Goal: Communication & Community: Answer question/provide support

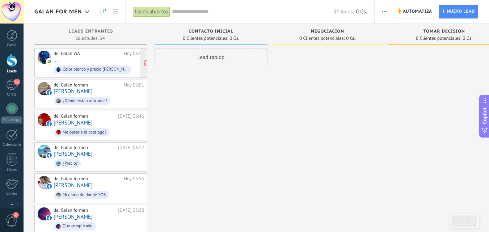
click at [103, 61] on div "de: Galan WA [DATE] 06:52 ... Color blanco y precio [PERSON_NAME]" at bounding box center [99, 63] width 90 height 25
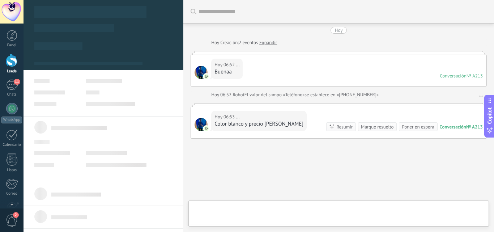
scroll to position [33, 0]
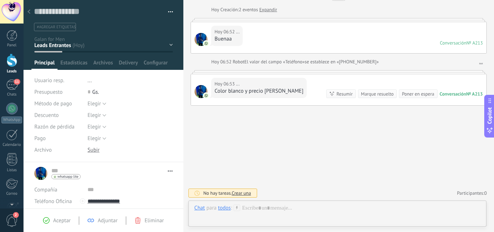
click at [313, 78] on div "[DATE] 06:53 ... Color blanco y precio [PERSON_NAME] Conversación № A213 Conver…" at bounding box center [338, 89] width 295 height 31
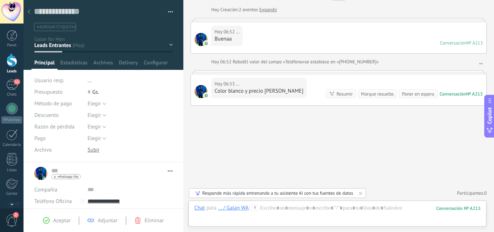
click at [410, 87] on div "[DATE] 06:53 ... Color blanco y precio [PERSON_NAME] Conversación № A213 Conver…" at bounding box center [338, 89] width 295 height 31
click at [479, 61] on link "..." at bounding box center [481, 61] width 4 height 7
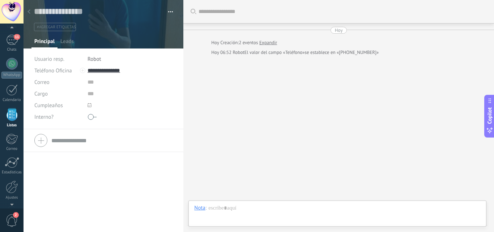
scroll to position [11, 0]
click at [479, 61] on div "Buscar Carga más [DATE] [DATE] Creación: 2 eventos Expandir [DATE] 06:52 Robot …" at bounding box center [338, 116] width 311 height 232
click at [336, 27] on div "Hoy" at bounding box center [339, 30] width 8 height 7
click at [308, 122] on div "Buscar Carga más [DATE] [DATE] Creación: 2 eventos Expandir [DATE] 06:52 Robot …" at bounding box center [338, 116] width 311 height 232
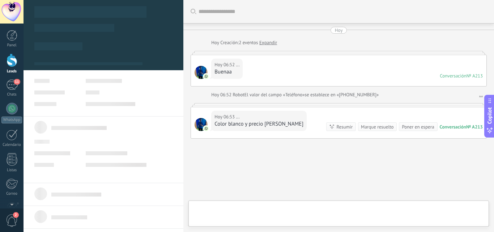
type textarea "**********"
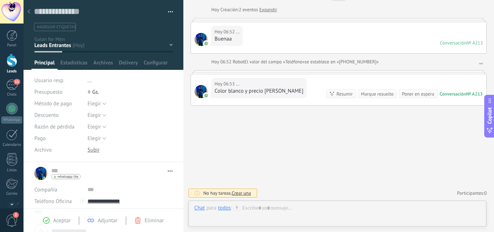
scroll to position [11, 0]
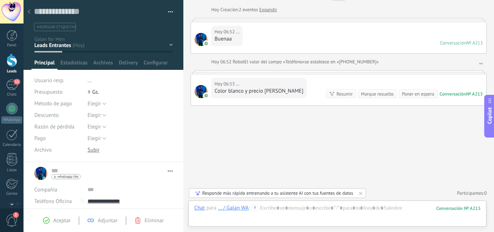
click at [289, 73] on div at bounding box center [339, 72] width 296 height 4
click at [318, 21] on div at bounding box center [339, 20] width 296 height 4
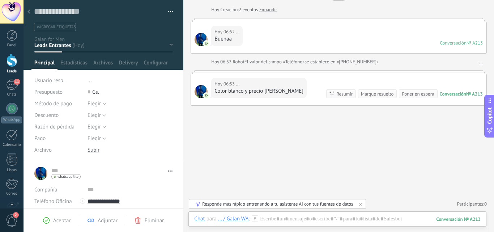
scroll to position [0, 0]
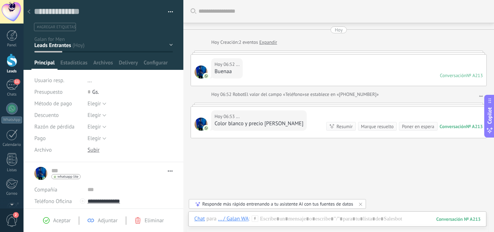
click at [263, 42] on link "Expandir" at bounding box center [268, 42] width 18 height 7
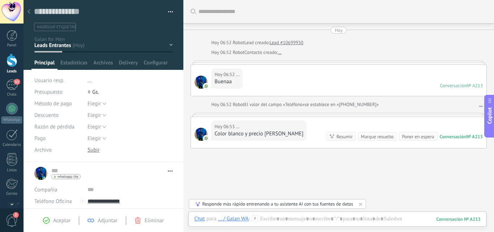
scroll to position [0, 0]
click at [344, 217] on div at bounding box center [337, 226] width 286 height 22
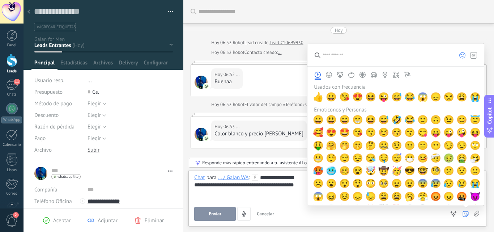
click at [467, 212] on icon at bounding box center [465, 214] width 6 height 6
click at [330, 98] on span "😀" at bounding box center [331, 97] width 11 height 10
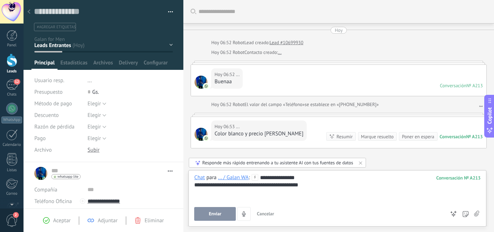
click at [218, 206] on div "**********" at bounding box center [337, 197] width 286 height 47
click at [219, 209] on button "Enviar" at bounding box center [215, 214] width 42 height 14
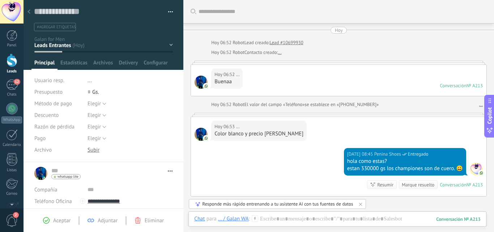
scroll to position [57, 0]
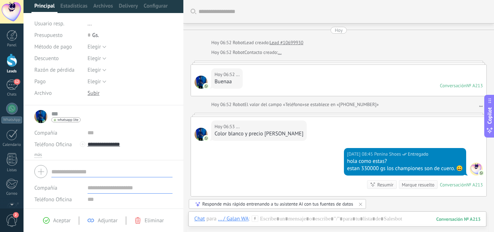
click at [88, 175] on form "Compañía Teléfono Oficina Ofic. directo Celular Fax Casa Otro Teléfono Oficina …" at bounding box center [103, 210] width 138 height 97
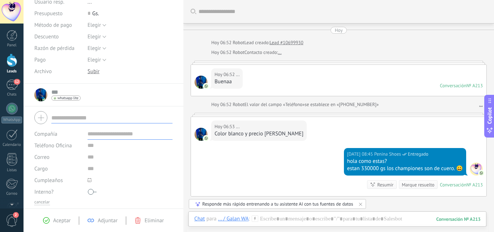
scroll to position [79, 0]
click at [14, 87] on div "12" at bounding box center [12, 85] width 12 height 10
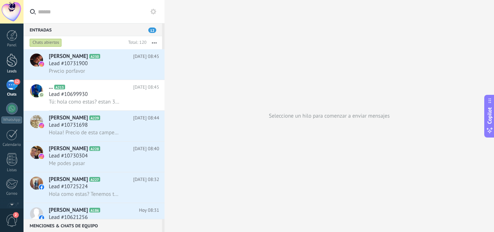
click at [14, 59] on div at bounding box center [12, 60] width 11 height 13
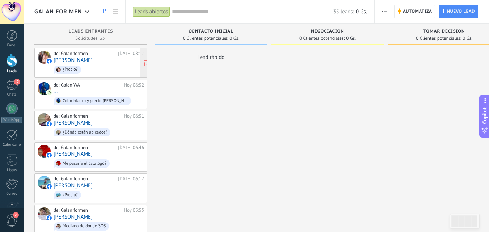
click at [111, 64] on span "¿Precio?" at bounding box center [99, 69] width 90 height 11
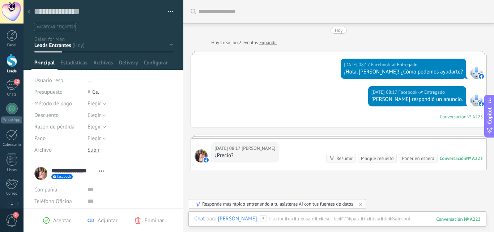
click at [264, 44] on link "Expandir" at bounding box center [268, 42] width 18 height 7
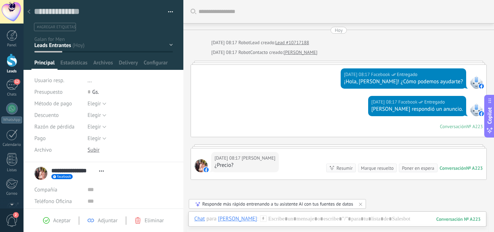
scroll to position [32, 0]
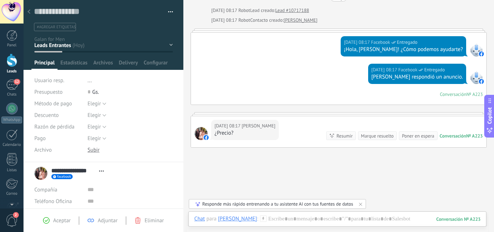
click at [286, 117] on div "[DATE] 08:17 [PERSON_NAME] ¿Precio? Conversación № A223 Conversación № A223 Res…" at bounding box center [338, 131] width 295 height 31
click at [58, 175] on span "facebook" at bounding box center [64, 177] width 14 height 4
click at [128, 165] on div at bounding box center [247, 116] width 494 height 232
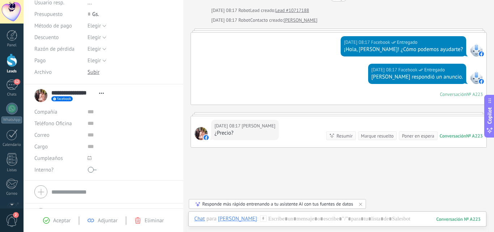
scroll to position [78, 0]
click at [403, 114] on div at bounding box center [339, 114] width 296 height 4
click at [461, 137] on div "Conversación" at bounding box center [453, 136] width 26 height 6
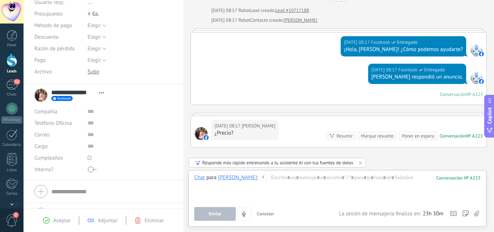
click at [253, 138] on div "[DATE] 08:17 [PERSON_NAME] ¿Precio?" at bounding box center [244, 130] width 67 height 20
click at [267, 114] on div at bounding box center [339, 114] width 296 height 4
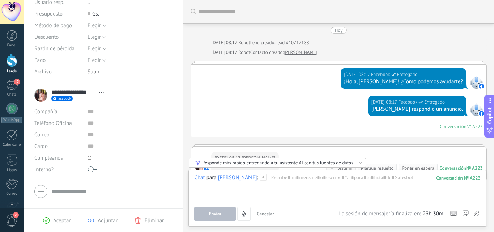
scroll to position [2, 0]
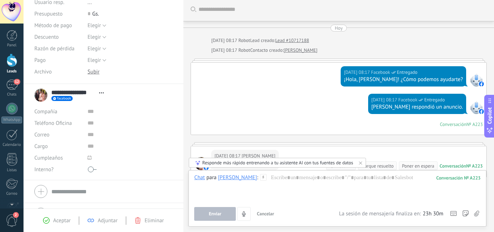
click at [292, 50] on link "[PERSON_NAME]" at bounding box center [300, 50] width 34 height 7
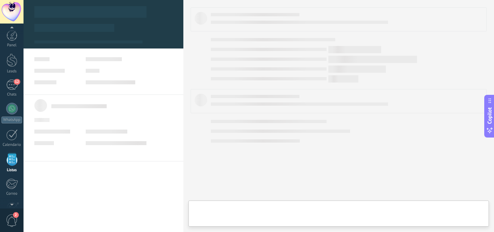
scroll to position [45, 0]
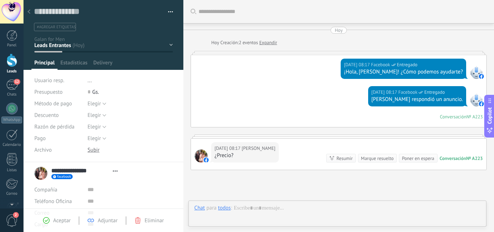
type textarea "**********"
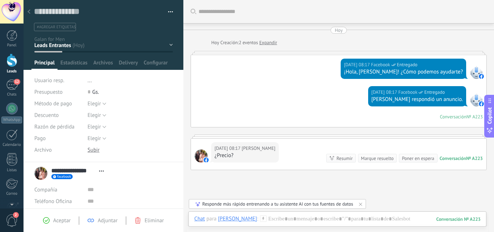
click at [299, 135] on div at bounding box center [339, 137] width 296 height 4
click at [300, 135] on div at bounding box center [339, 137] width 296 height 4
click at [226, 138] on div at bounding box center [339, 137] width 296 height 4
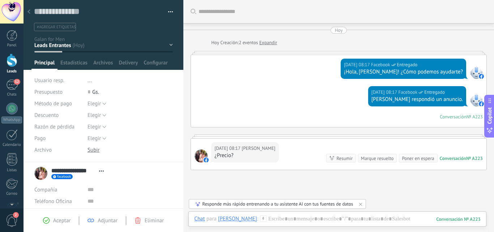
click at [226, 138] on div at bounding box center [339, 137] width 296 height 4
click at [311, 219] on div at bounding box center [337, 226] width 286 height 22
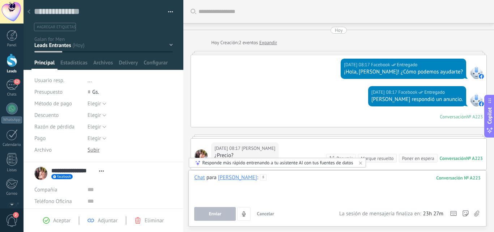
click at [304, 199] on div at bounding box center [337, 187] width 286 height 27
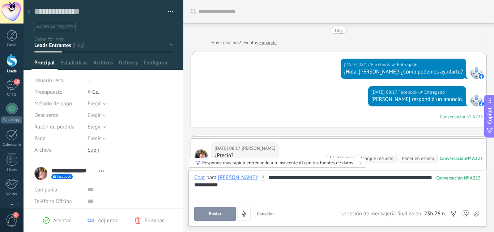
click at [214, 210] on button "Enviar" at bounding box center [215, 214] width 42 height 14
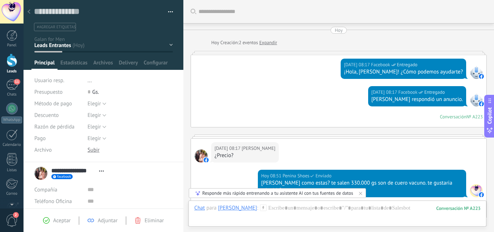
scroll to position [105, 0]
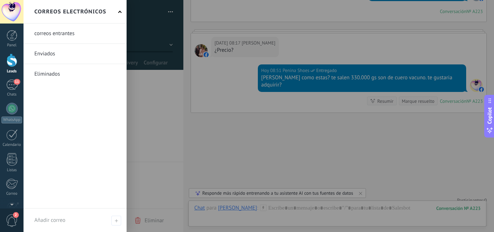
click at [9, 64] on div at bounding box center [12, 60] width 11 height 13
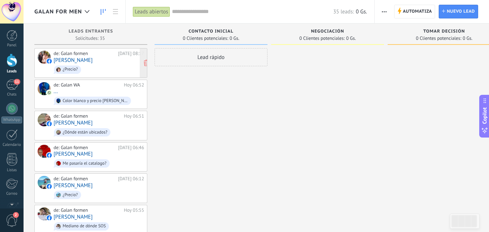
click at [103, 69] on span "¿Precio?" at bounding box center [99, 69] width 90 height 11
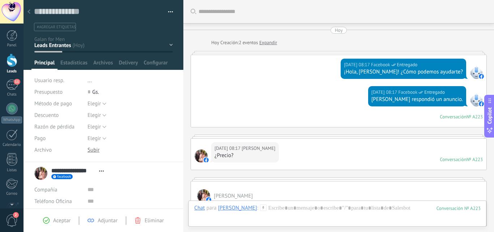
scroll to position [141, 0]
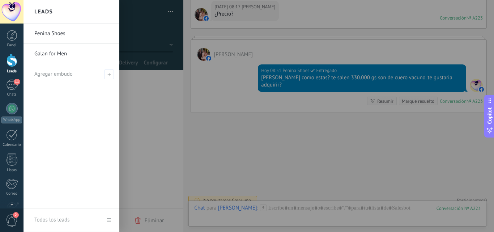
click at [12, 68] on link "Leads" at bounding box center [12, 64] width 24 height 20
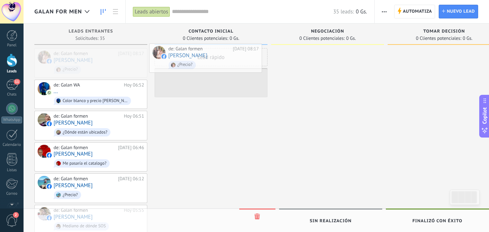
drag, startPoint x: 100, startPoint y: 57, endPoint x: 217, endPoint y: 52, distance: 117.2
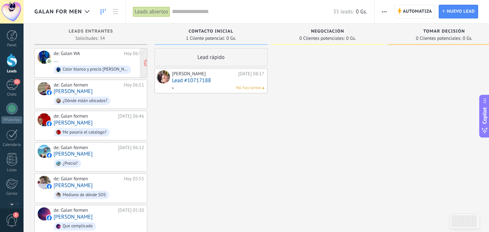
click at [61, 61] on div "de: Galan WA [DATE] 06:52 ... Color blanco y precio [PERSON_NAME]" at bounding box center [99, 63] width 90 height 25
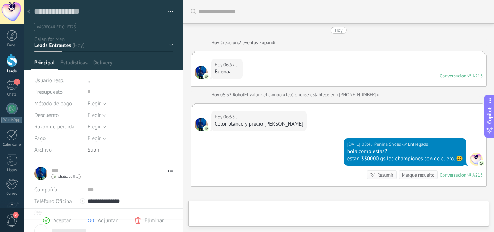
type textarea "**********"
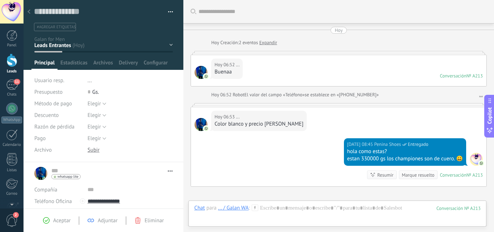
scroll to position [81, 0]
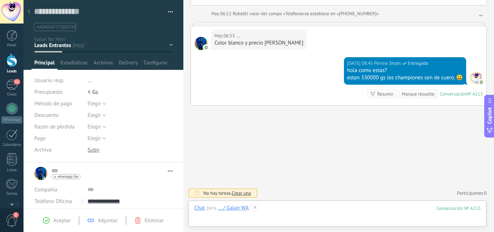
click at [308, 216] on div at bounding box center [337, 215] width 286 height 22
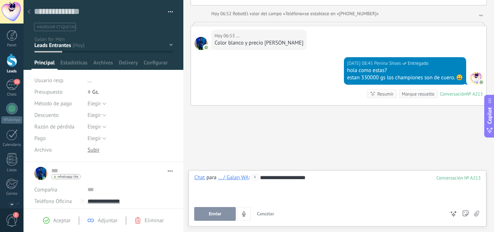
click at [211, 216] on span "Enviar" at bounding box center [215, 213] width 13 height 5
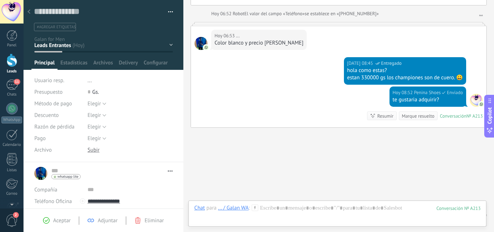
scroll to position [103, 0]
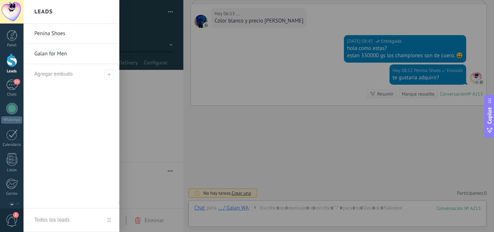
click at [14, 60] on div at bounding box center [12, 60] width 11 height 13
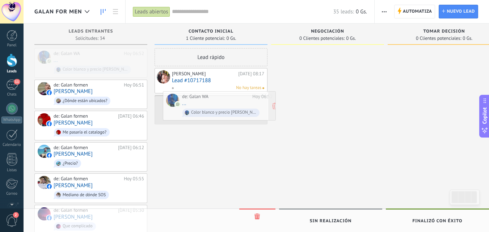
drag, startPoint x: 102, startPoint y: 58, endPoint x: 230, endPoint y: 101, distance: 135.4
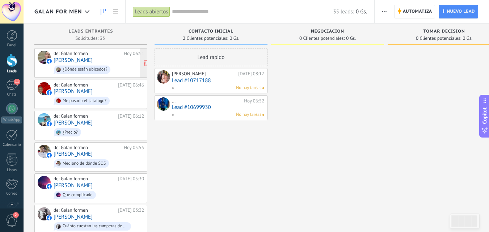
click at [121, 56] on div "de: Galan formen [DATE] 06:51" at bounding box center [99, 54] width 90 height 6
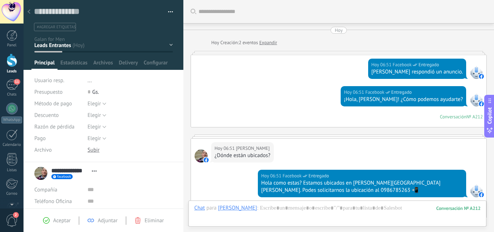
scroll to position [112, 0]
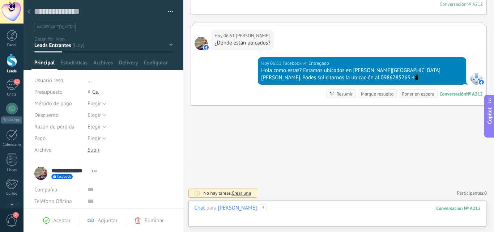
click at [270, 212] on div at bounding box center [337, 215] width 286 height 22
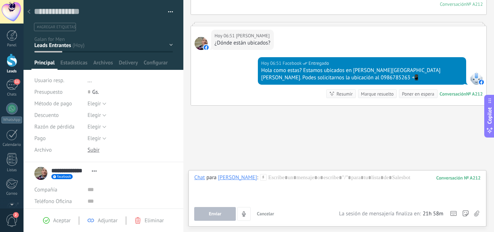
click at [479, 213] on div "Enviar Cancelar Rastrear clics en links ? Reducir links largos y rastrear clics…" at bounding box center [337, 214] width 286 height 14
click at [479, 215] on div "Enviar Cancelar Rastrear clics en links ? Reducir links largos y rastrear clics…" at bounding box center [337, 214] width 286 height 14
click at [476, 213] on icon at bounding box center [476, 213] width 5 height 6
click at [0, 0] on input "file" at bounding box center [0, 0] width 0 height 0
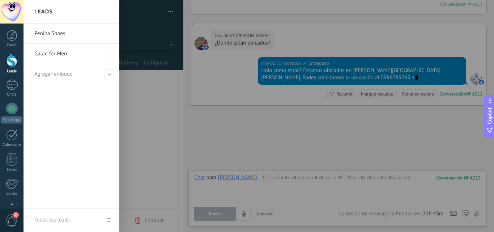
click at [13, 64] on div at bounding box center [12, 60] width 11 height 13
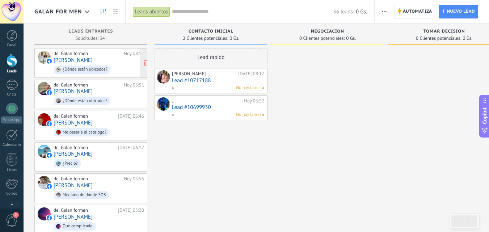
click at [113, 59] on div "de: Galan formen [DATE] 08:52 [PERSON_NAME] ¿Dónde están ubicados?" at bounding box center [99, 63] width 90 height 25
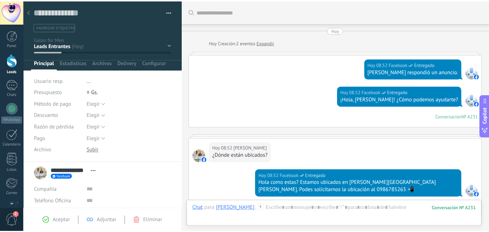
scroll to position [112, 0]
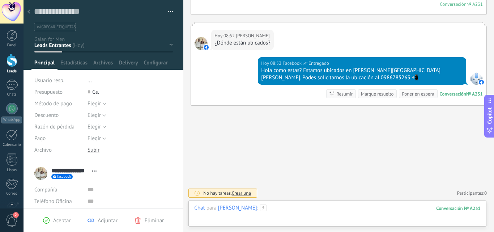
click at [275, 214] on div at bounding box center [337, 215] width 286 height 22
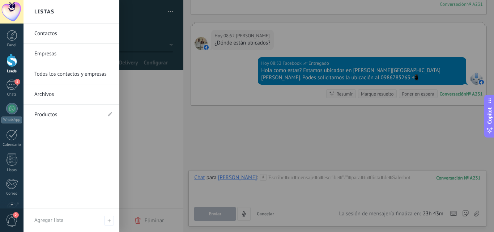
click at [13, 63] on div at bounding box center [12, 60] width 11 height 13
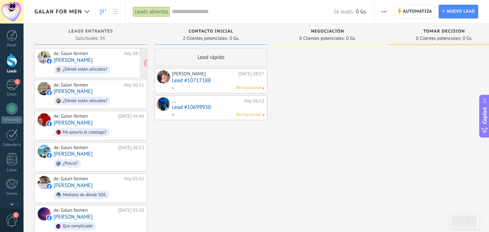
click at [111, 65] on span "¿Dónde están ubicados?" at bounding box center [99, 69] width 90 height 11
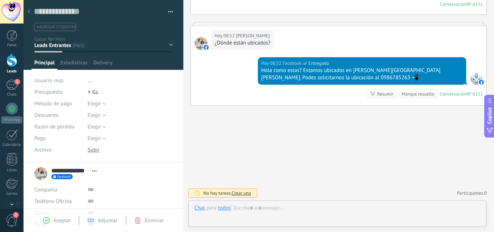
scroll to position [11, 0]
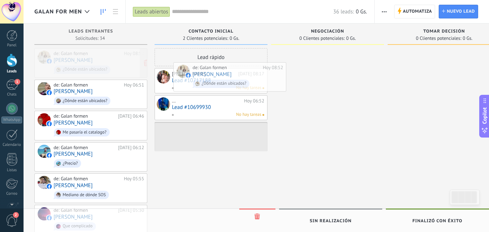
drag, startPoint x: 201, startPoint y: 75, endPoint x: 234, endPoint y: 68, distance: 33.6
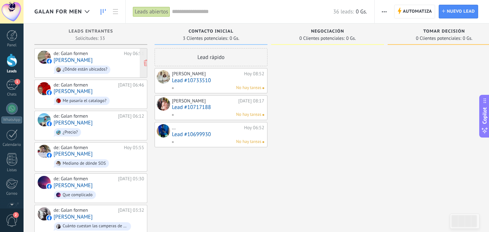
click at [108, 61] on div "de: Galan formen [DATE] 06:51 [PERSON_NAME] ¿Dónde están ubicados?" at bounding box center [99, 63] width 90 height 25
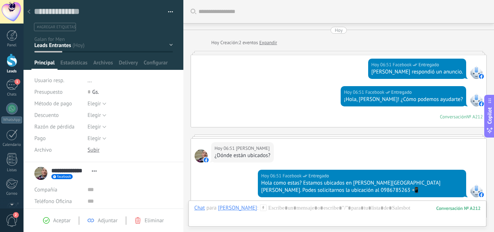
scroll to position [112, 0]
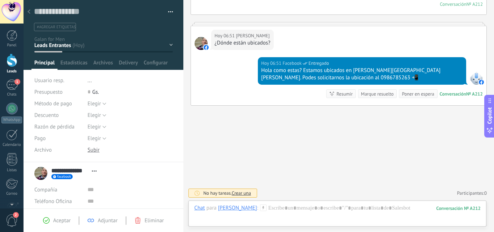
click at [344, 94] on div "Resumir" at bounding box center [344, 93] width 16 height 7
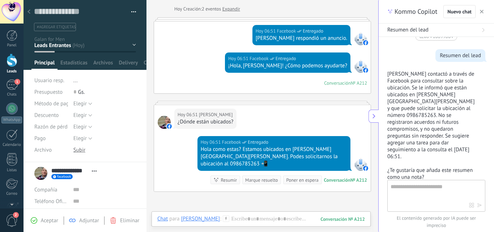
scroll to position [33, 0]
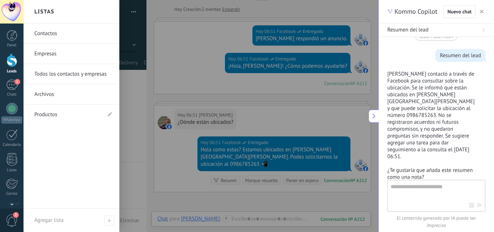
click at [12, 70] on div "Leads" at bounding box center [11, 71] width 21 height 5
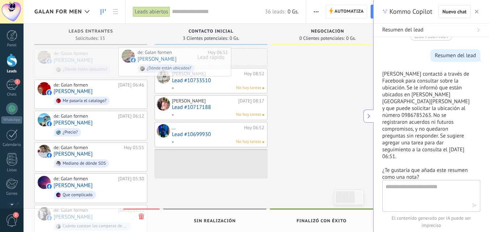
drag, startPoint x: 134, startPoint y: 60, endPoint x: 219, endPoint y: 58, distance: 85.4
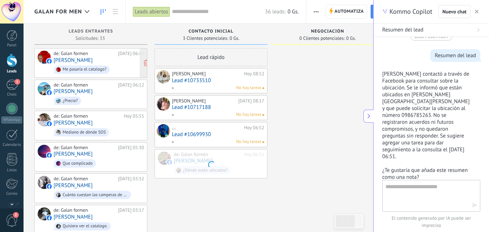
click at [106, 54] on div "de: Galan formen" at bounding box center [85, 54] width 62 height 6
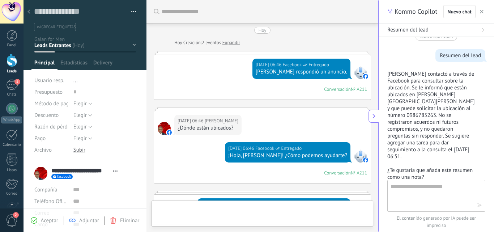
type textarea "**********"
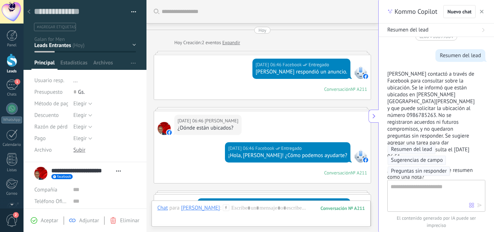
scroll to position [193, 0]
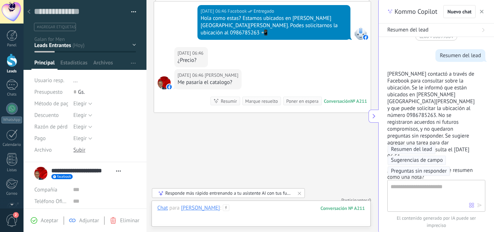
click at [265, 211] on div at bounding box center [261, 215] width 208 height 22
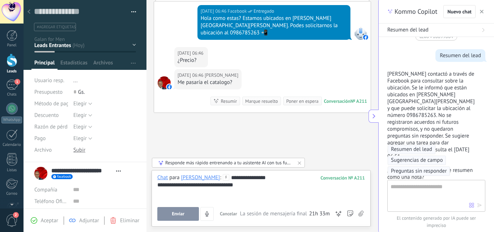
click at [180, 210] on button "Enviar" at bounding box center [178, 214] width 42 height 14
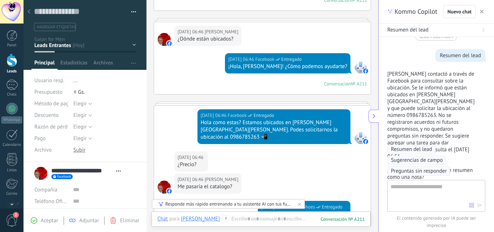
scroll to position [89, 0]
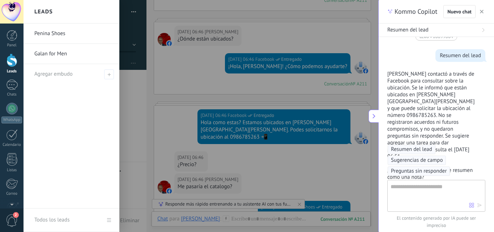
click at [14, 60] on div at bounding box center [12, 60] width 11 height 13
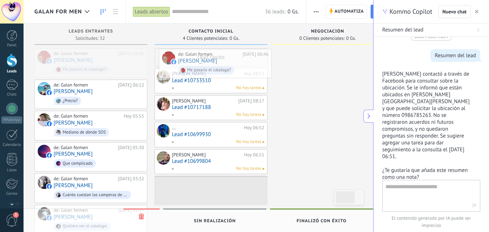
drag, startPoint x: 116, startPoint y: 64, endPoint x: 236, endPoint y: 60, distance: 120.1
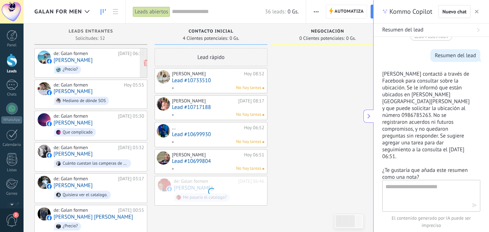
click at [123, 56] on div "de: Galan formen [DATE] 06:12" at bounding box center [99, 54] width 90 height 6
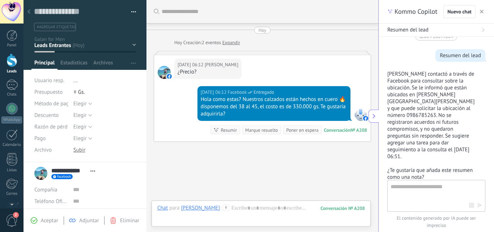
scroll to position [36, 0]
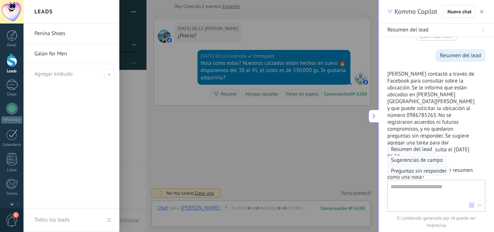
click at [12, 64] on div at bounding box center [12, 60] width 11 height 13
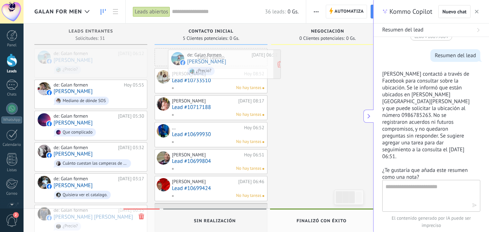
drag, startPoint x: 104, startPoint y: 59, endPoint x: 229, endPoint y: 59, distance: 124.7
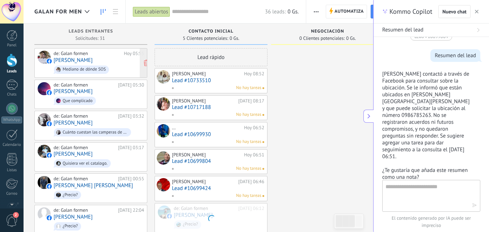
click at [111, 61] on div "de: Galan formen [DATE] 05:55 [PERSON_NAME] de dónde SOS" at bounding box center [99, 63] width 90 height 25
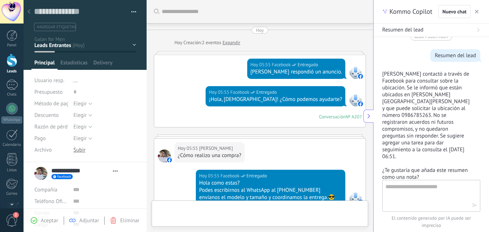
type textarea "**********"
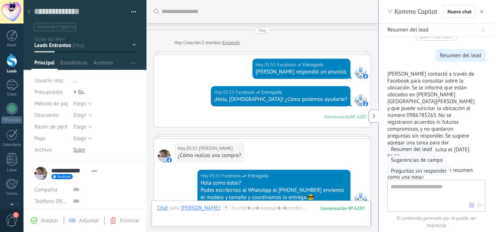
scroll to position [178, 0]
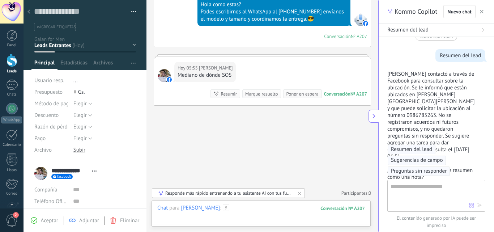
click at [264, 207] on div at bounding box center [261, 215] width 208 height 22
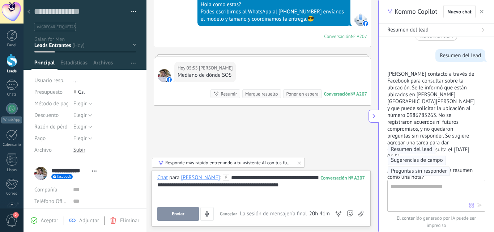
click at [178, 209] on button "Enviar" at bounding box center [178, 214] width 42 height 14
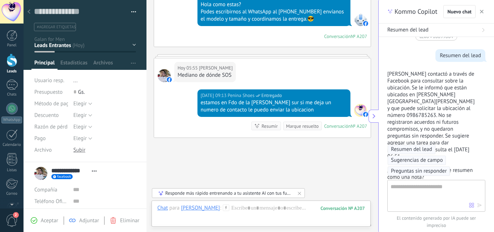
scroll to position [210, 0]
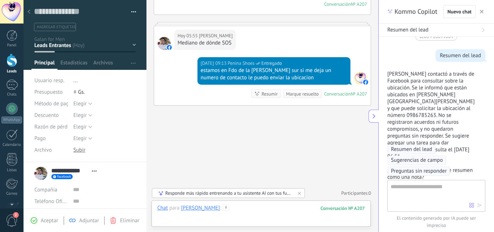
click at [235, 219] on div at bounding box center [261, 215] width 208 height 22
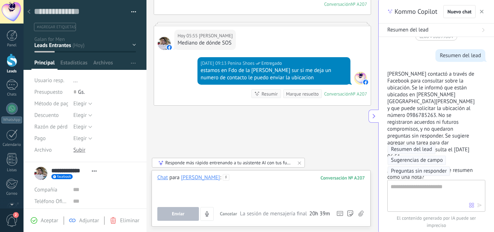
paste div
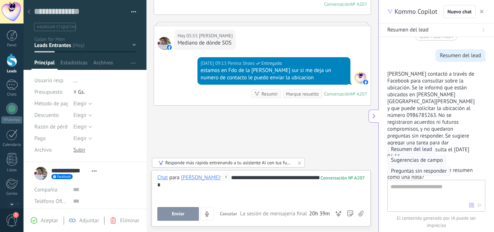
click at [172, 211] on span "Enviar" at bounding box center [178, 213] width 13 height 5
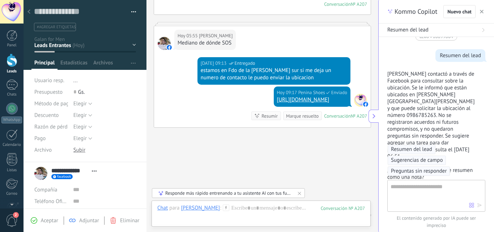
scroll to position [233, 0]
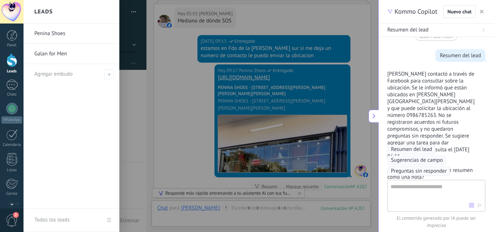
click at [8, 68] on link "Leads" at bounding box center [12, 64] width 24 height 20
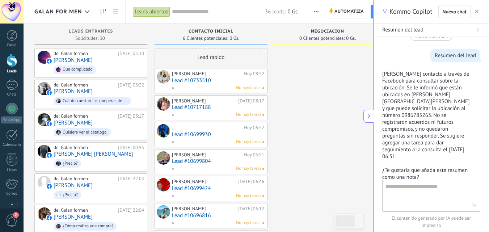
drag, startPoint x: 203, startPoint y: 49, endPoint x: 222, endPoint y: 57, distance: 20.6
click at [222, 57] on div "Lead rápido" at bounding box center [210, 57] width 113 height 18
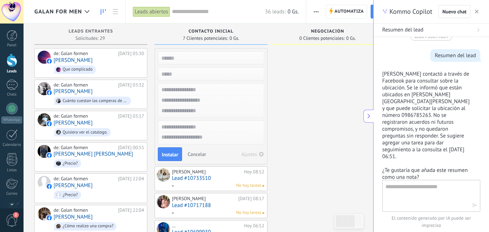
click at [195, 153] on span "Cancelar" at bounding box center [196, 154] width 18 height 7
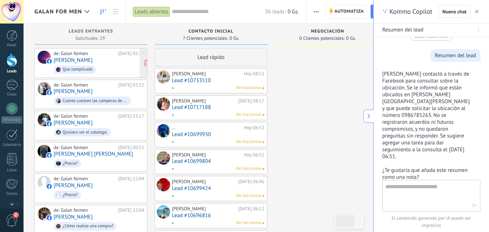
click at [103, 65] on span "Que complicado" at bounding box center [99, 69] width 90 height 11
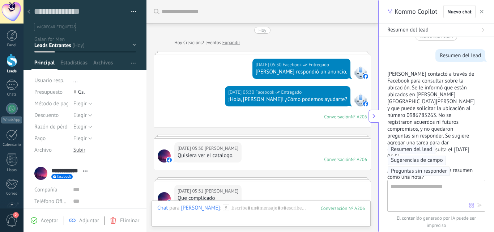
scroll to position [155, 0]
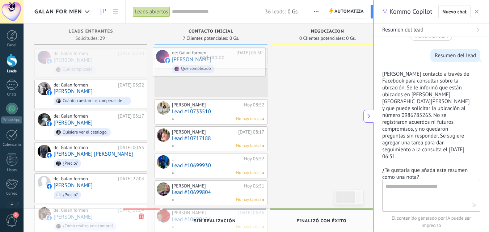
drag, startPoint x: 106, startPoint y: 60, endPoint x: 225, endPoint y: 59, distance: 118.6
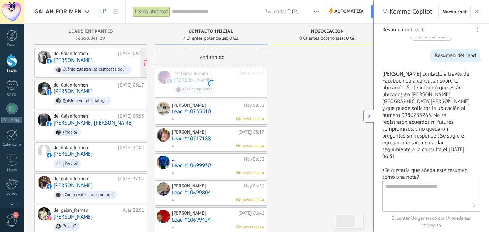
drag, startPoint x: 225, startPoint y: 59, endPoint x: 106, endPoint y: 54, distance: 118.7
click at [106, 54] on div "de: Galan formen" at bounding box center [85, 54] width 62 height 6
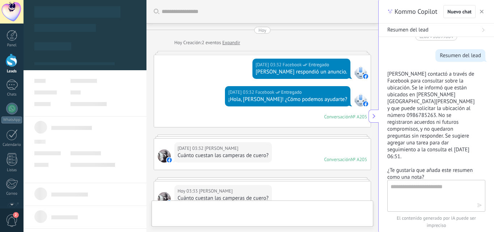
scroll to position [123, 0]
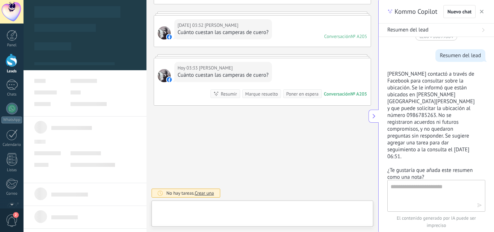
type textarea "**********"
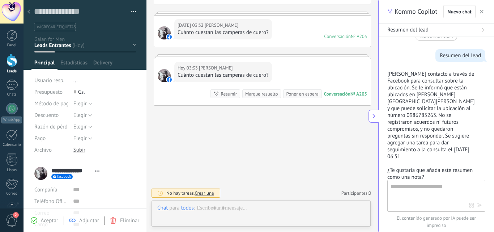
scroll to position [11, 0]
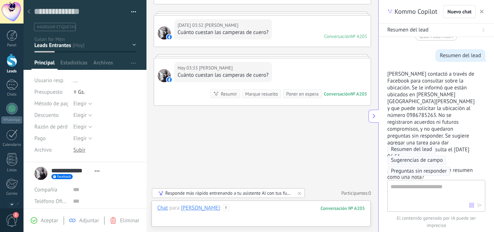
click at [234, 209] on div at bounding box center [261, 215] width 208 height 22
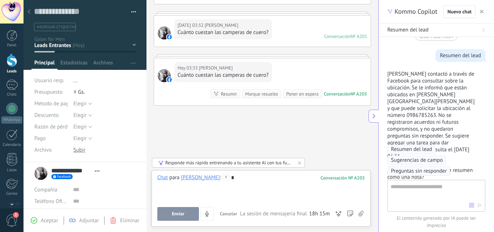
click at [268, 176] on div "*" at bounding box center [261, 187] width 208 height 27
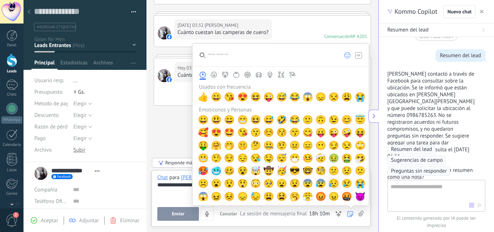
click at [328, 188] on span "😥" at bounding box center [333, 183] width 11 height 10
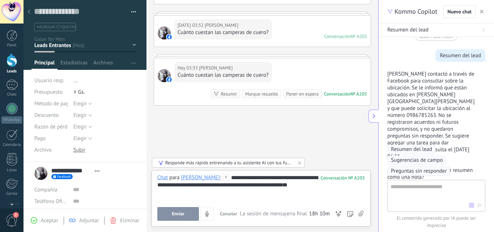
click at [178, 187] on div "**********" at bounding box center [261, 187] width 208 height 27
click at [317, 184] on div "**********" at bounding box center [261, 187] width 208 height 27
click at [328, 185] on div "**********" at bounding box center [261, 187] width 208 height 27
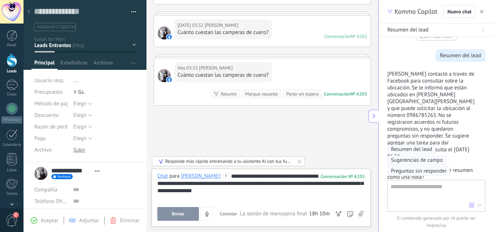
click at [173, 217] on button "Enviar" at bounding box center [178, 214] width 42 height 14
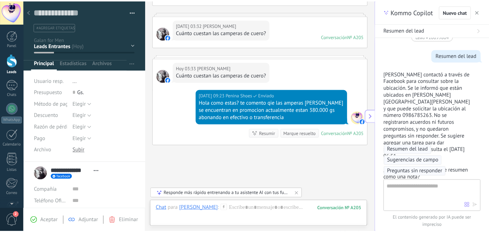
scroll to position [162, 0]
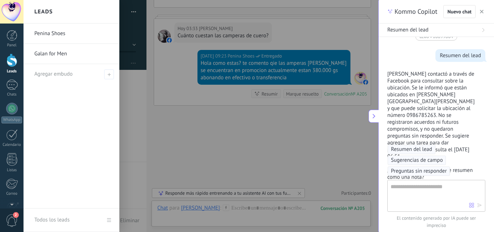
click at [11, 67] on link "Leads" at bounding box center [12, 64] width 24 height 20
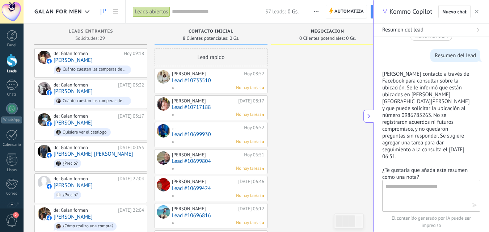
click at [99, 60] on div "de: Galan formen [DATE] 09:18 [PERSON_NAME] Cuánto cuestan las camperas de cuer…" at bounding box center [99, 63] width 90 height 25
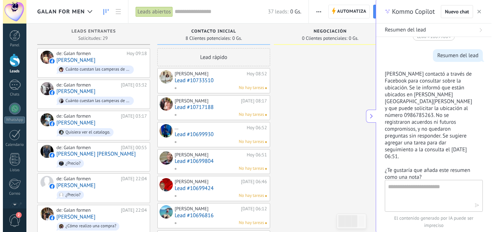
scroll to position [11, 0]
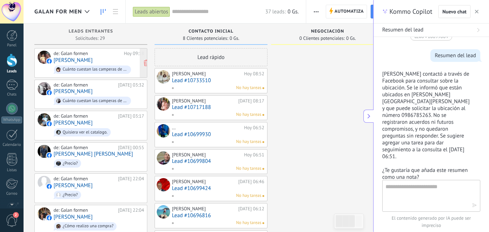
click at [80, 62] on link "[PERSON_NAME]" at bounding box center [73, 60] width 39 height 6
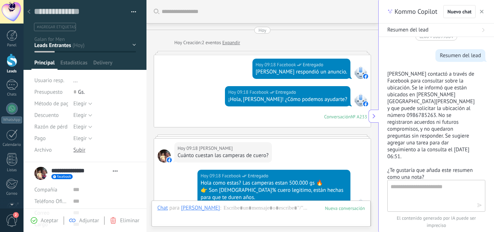
type textarea "**********"
click at [272, 215] on div at bounding box center [261, 215] width 208 height 22
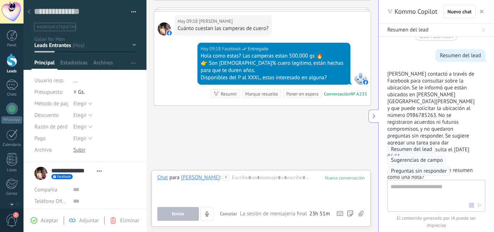
scroll to position [127, 0]
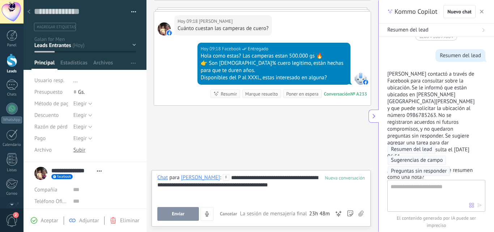
click at [165, 213] on button "Enviar" at bounding box center [178, 214] width 42 height 14
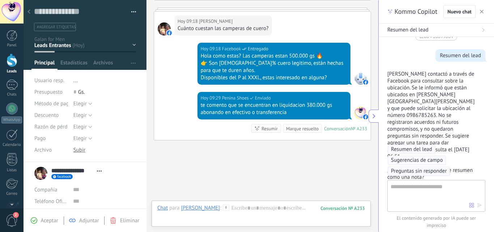
scroll to position [162, 0]
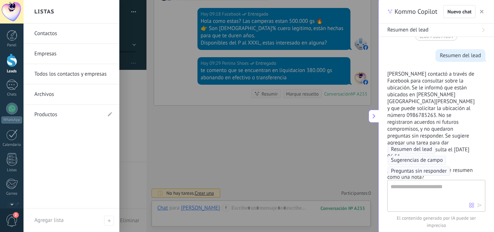
click at [11, 66] on div at bounding box center [12, 60] width 11 height 13
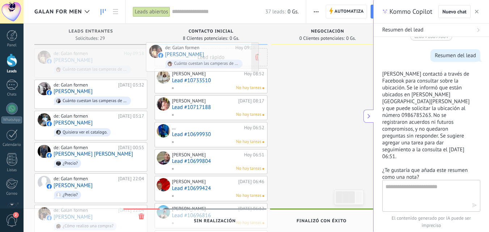
drag, startPoint x: 104, startPoint y: 56, endPoint x: 218, endPoint y: 51, distance: 114.8
click at [218, 51] on div "Lead rápido" at bounding box center [210, 57] width 113 height 18
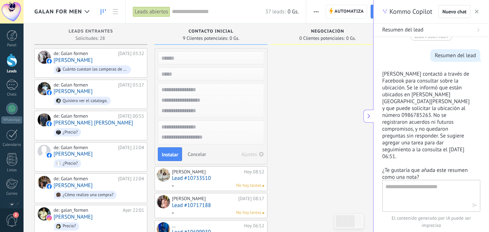
click at [196, 155] on span "Cancelar" at bounding box center [196, 154] width 18 height 7
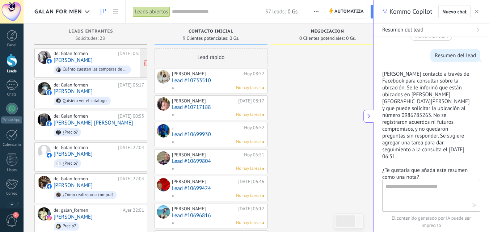
click at [111, 62] on div "de: Galan formen [DATE] 03:32 [PERSON_NAME] Cuánto cuestan las camperas de cuer…" at bounding box center [99, 63] width 90 height 25
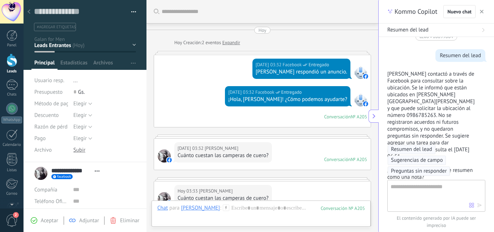
scroll to position [162, 0]
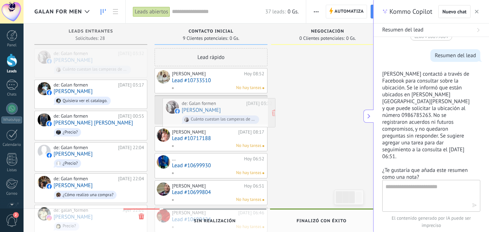
drag, startPoint x: 115, startPoint y: 60, endPoint x: 242, endPoint y: 107, distance: 135.7
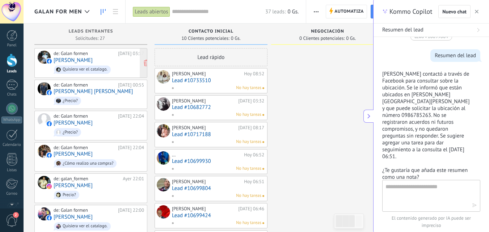
click at [110, 65] on span "Quisiera ver el catalogo." at bounding box center [99, 69] width 90 height 11
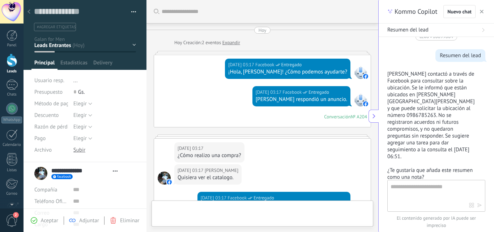
type textarea "**********"
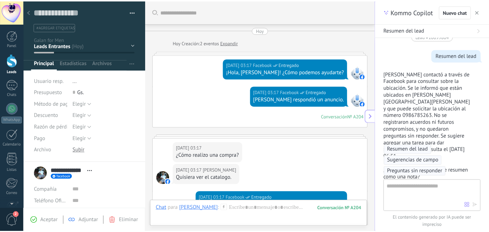
scroll to position [142, 0]
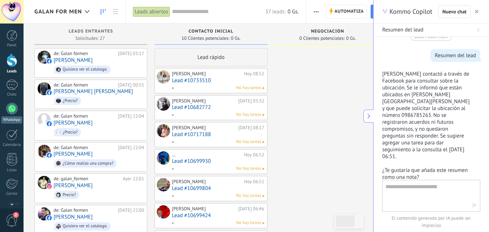
click at [18, 112] on link "WhatsApp" at bounding box center [12, 113] width 24 height 21
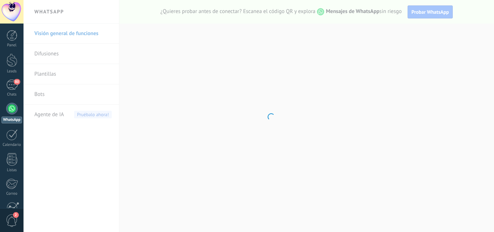
click at [17, 86] on div "80" at bounding box center [12, 85] width 12 height 10
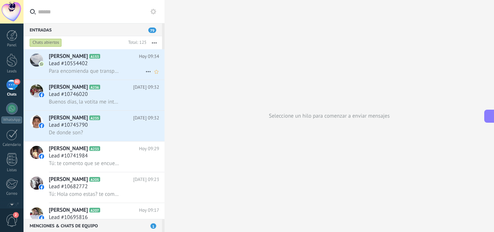
click at [92, 66] on div "Lead #10554402" at bounding box center [104, 63] width 110 height 7
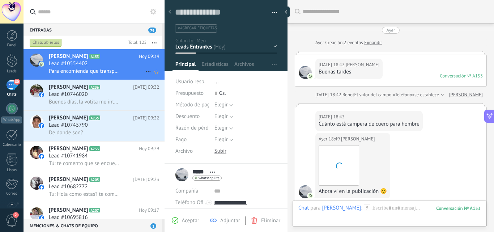
scroll to position [474, 0]
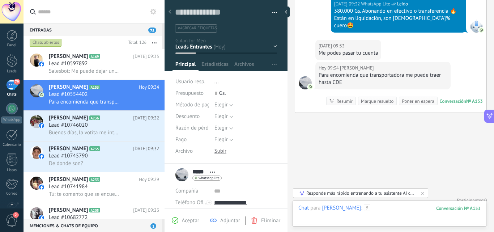
click at [335, 218] on div at bounding box center [389, 215] width 182 height 22
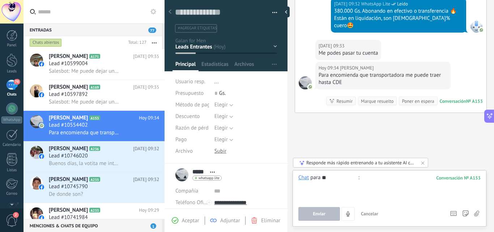
type input "*"
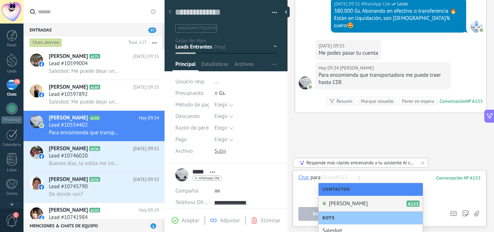
click at [350, 206] on div "Diana A153" at bounding box center [371, 204] width 104 height 16
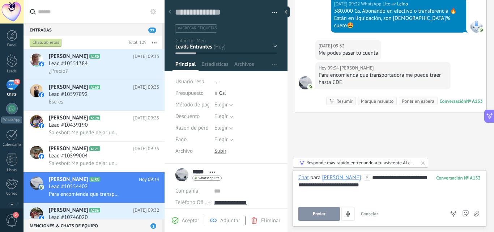
click at [328, 214] on button "Enviar" at bounding box center [319, 214] width 42 height 14
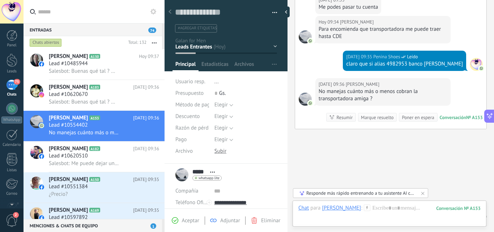
scroll to position [536, 0]
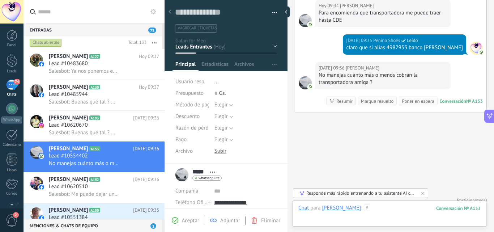
click at [381, 217] on div at bounding box center [389, 215] width 182 height 22
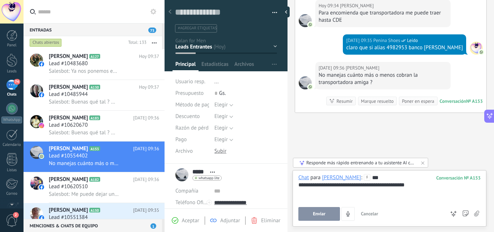
click at [313, 217] on button "Enviar" at bounding box center [319, 214] width 42 height 14
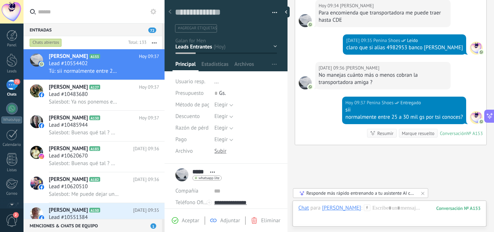
scroll to position [568, 0]
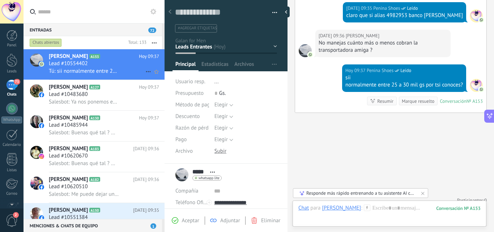
click at [145, 72] on icon at bounding box center [148, 71] width 9 height 9
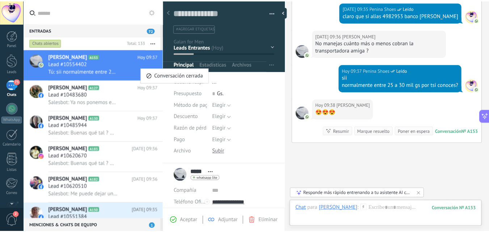
scroll to position [598, 0]
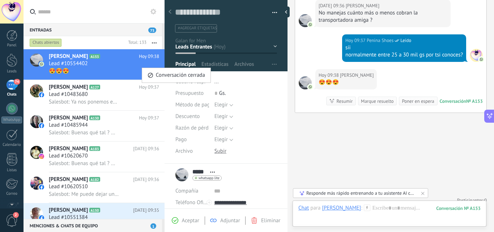
click at [95, 60] on div at bounding box center [247, 116] width 494 height 232
click at [154, 72] on use at bounding box center [156, 72] width 4 height 4
click at [13, 84] on div "74" at bounding box center [12, 85] width 12 height 10
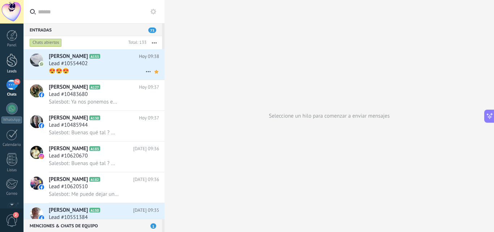
click at [5, 67] on link "Leads" at bounding box center [12, 64] width 24 height 20
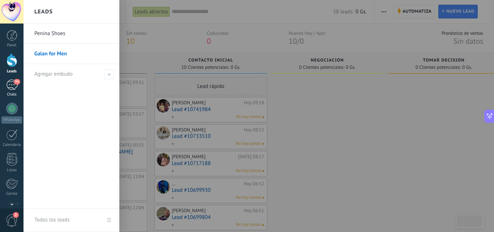
click at [14, 89] on div "74" at bounding box center [12, 85] width 12 height 10
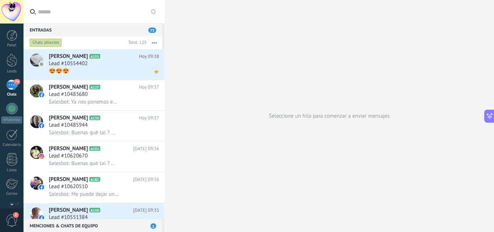
drag, startPoint x: 148, startPoint y: 59, endPoint x: 154, endPoint y: 44, distance: 16.5
click at [154, 44] on button "button" at bounding box center [154, 42] width 16 height 13
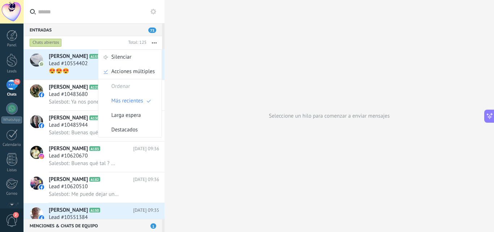
click at [89, 60] on h3 "Lead #10554402" at bounding box center [70, 63] width 43 height 7
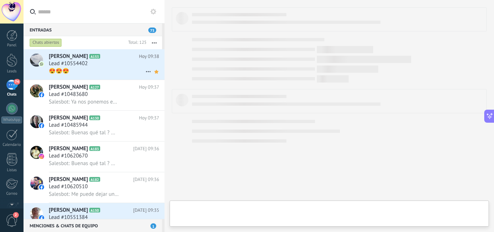
click at [89, 60] on h3 "Lead #10554402" at bounding box center [70, 63] width 43 height 7
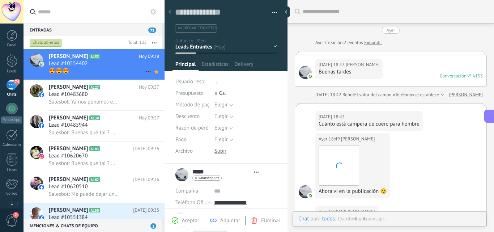
type textarea "**********"
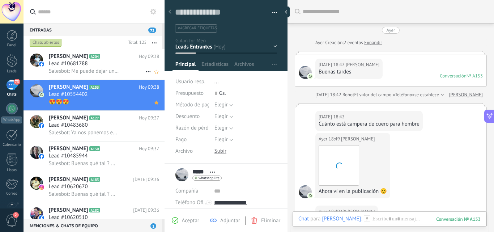
scroll to position [532, 0]
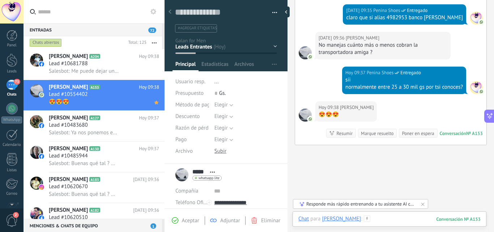
click at [352, 219] on div at bounding box center [389, 226] width 182 height 22
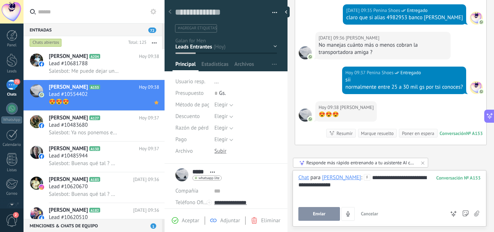
click at [317, 214] on span "Enviar" at bounding box center [319, 213] width 13 height 5
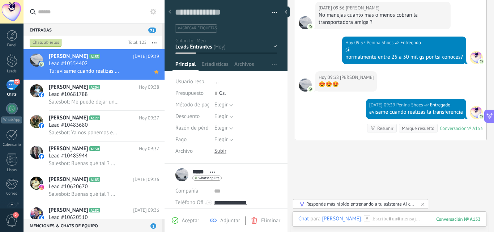
scroll to position [561, 0]
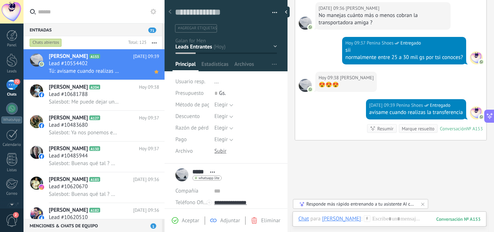
click at [389, 125] on div "Resumir" at bounding box center [385, 128] width 16 height 7
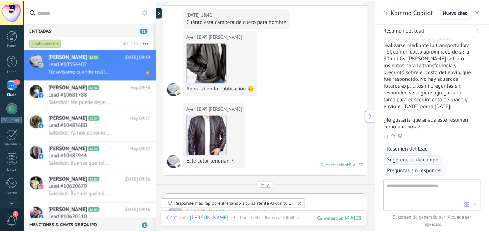
scroll to position [0, 0]
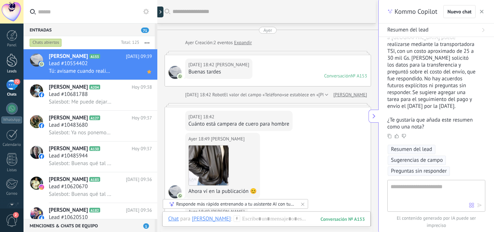
click at [13, 64] on div at bounding box center [12, 60] width 11 height 13
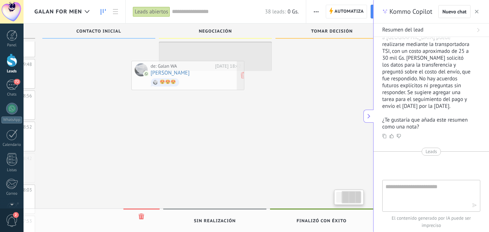
scroll to position [0, 112]
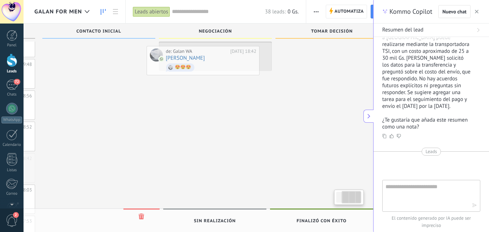
drag, startPoint x: 110, startPoint y: 156, endPoint x: 221, endPoint y: 54, distance: 150.7
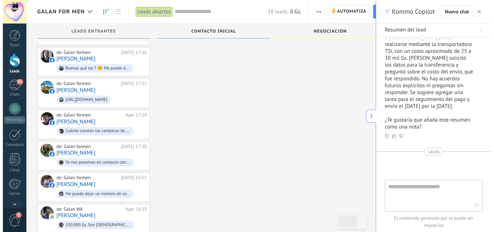
scroll to position [668, 0]
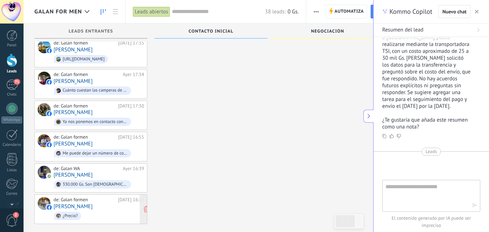
click at [104, 198] on div "de: Galan formen Ayer 16:26 Silvina de Almeida ¿Precio?" at bounding box center [99, 209] width 90 height 25
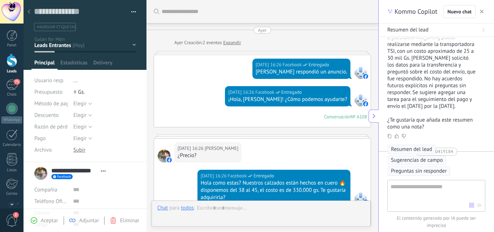
scroll to position [120, 0]
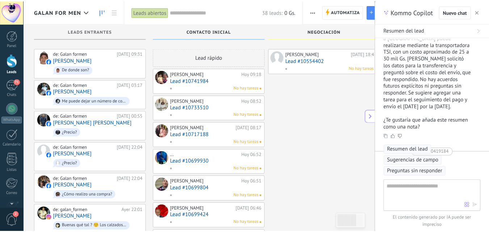
scroll to position [668, 0]
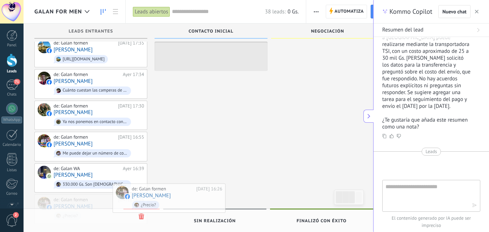
drag, startPoint x: 126, startPoint y: 196, endPoint x: 209, endPoint y: 188, distance: 83.3
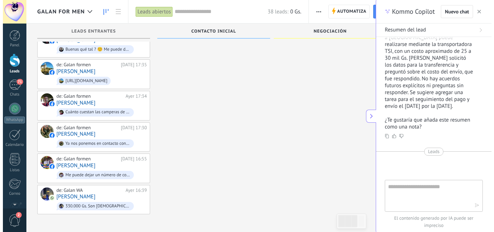
scroll to position [637, 0]
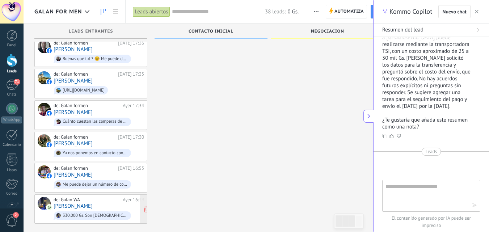
click at [67, 213] on div "330.000 Gs. Son 100% cuero 🔥" at bounding box center [95, 215] width 65 height 5
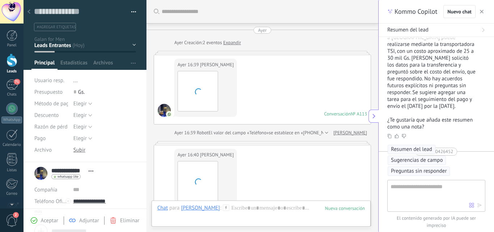
scroll to position [300, 0]
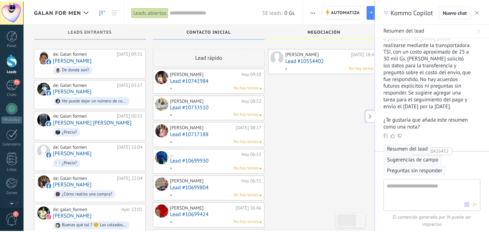
scroll to position [637, 0]
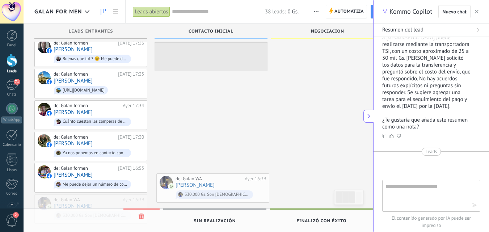
drag, startPoint x: 212, startPoint y: 184, endPoint x: 259, endPoint y: 181, distance: 47.1
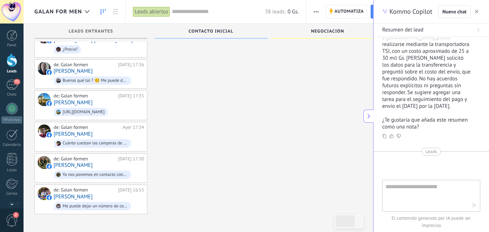
scroll to position [606, 0]
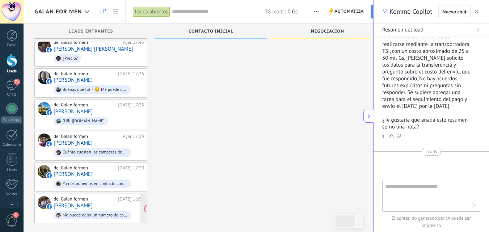
click at [98, 196] on div "de: Galan formen" at bounding box center [85, 199] width 62 height 6
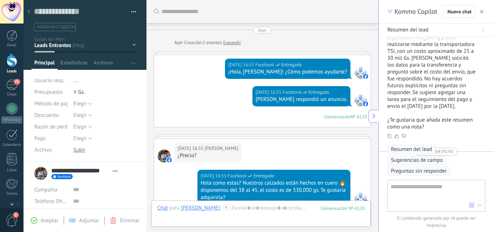
scroll to position [210, 0]
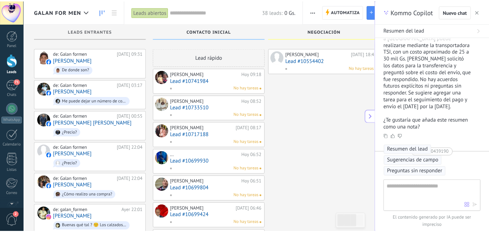
scroll to position [606, 0]
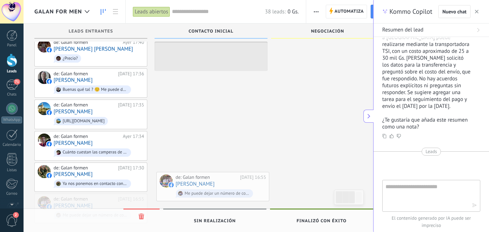
drag, startPoint x: 108, startPoint y: 194, endPoint x: 232, endPoint y: 181, distance: 125.1
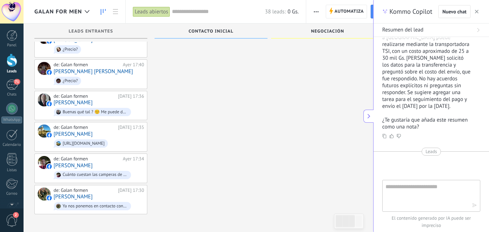
scroll to position [575, 0]
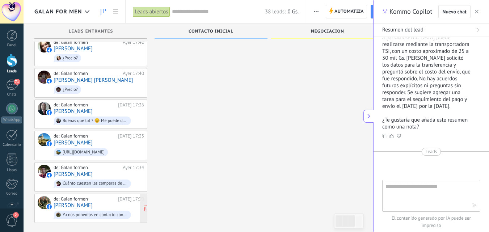
click at [117, 196] on div "de: Galan formen Ayer 17:30 Hugo Luis Paredes Ya nos ponemos en contacto con us…" at bounding box center [99, 208] width 90 height 25
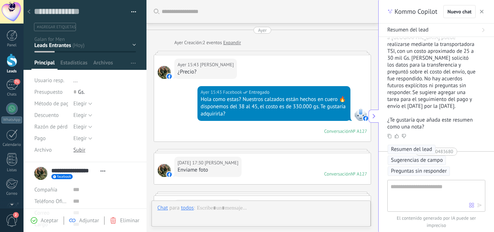
scroll to position [260, 0]
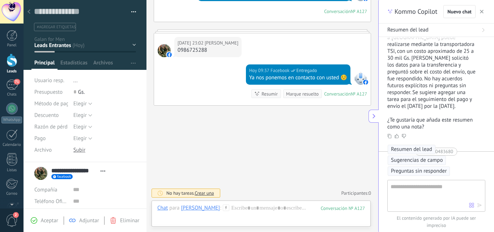
click at [199, 51] on div "0986725288" at bounding box center [208, 50] width 61 height 7
copy div "0986725288"
click at [13, 113] on div at bounding box center [12, 109] width 12 height 12
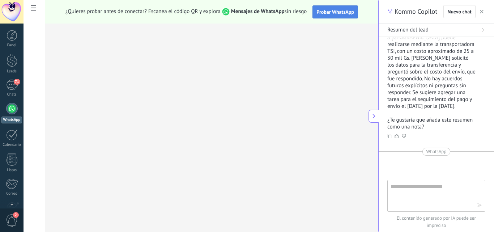
click at [331, 14] on span "Probar WhatsApp" at bounding box center [335, 12] width 38 height 7
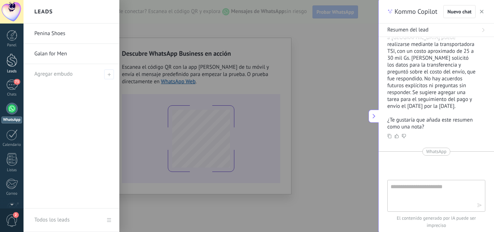
click at [14, 62] on div at bounding box center [12, 60] width 11 height 13
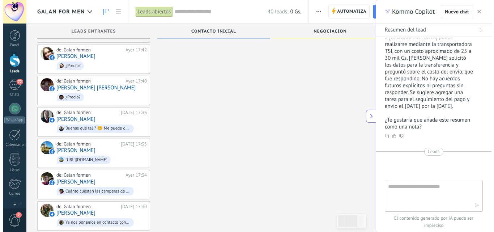
scroll to position [637, 0]
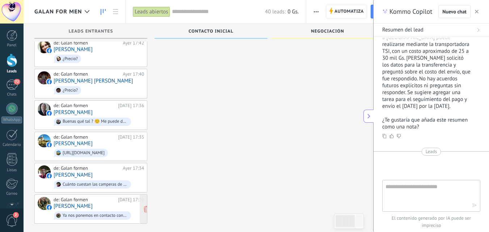
click at [112, 197] on div "de: Galan formen" at bounding box center [85, 200] width 62 height 6
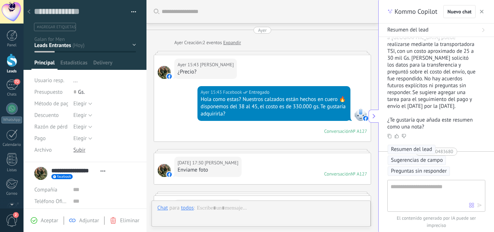
scroll to position [260, 0]
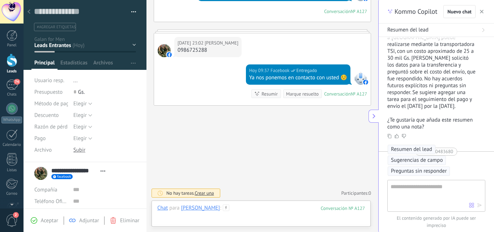
click at [273, 216] on div at bounding box center [261, 215] width 208 height 22
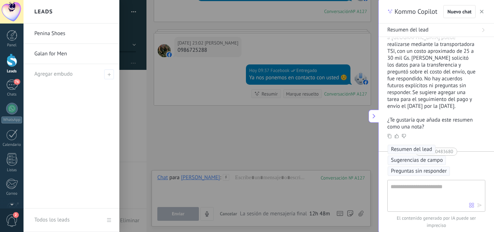
click at [14, 57] on div at bounding box center [12, 60] width 11 height 13
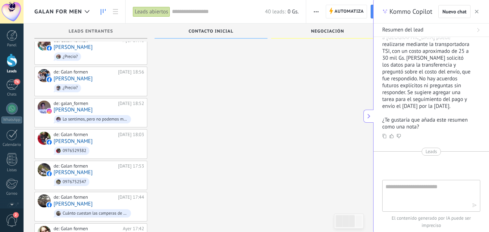
scroll to position [637, 0]
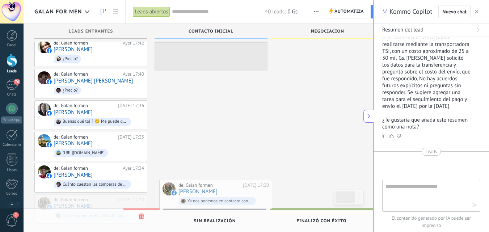
drag, startPoint x: 105, startPoint y: 195, endPoint x: 239, endPoint y: 179, distance: 134.3
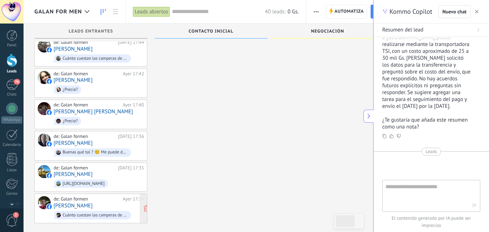
click at [93, 202] on link "Jose Maria Gonzalez Bareiro" at bounding box center [73, 205] width 39 height 6
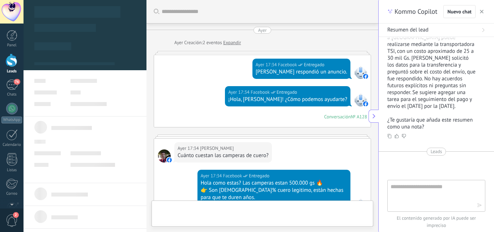
scroll to position [127, 0]
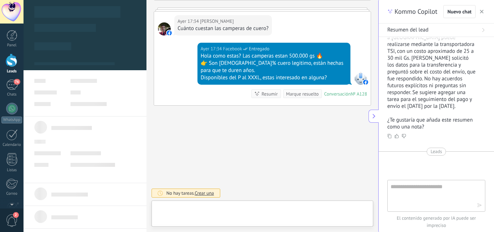
type textarea "**********"
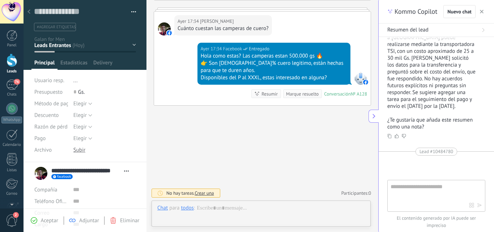
scroll to position [11, 0]
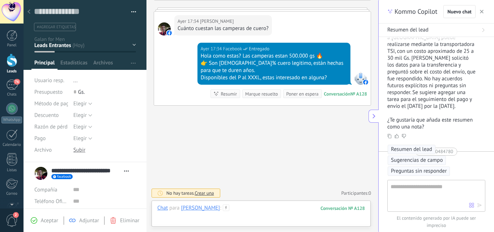
click at [320, 213] on div at bounding box center [261, 215] width 208 height 22
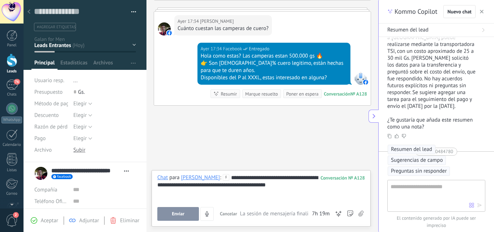
click at [187, 212] on button "Enviar" at bounding box center [178, 214] width 42 height 14
click at [157, 207] on button "Enviar" at bounding box center [166, 214] width 19 height 14
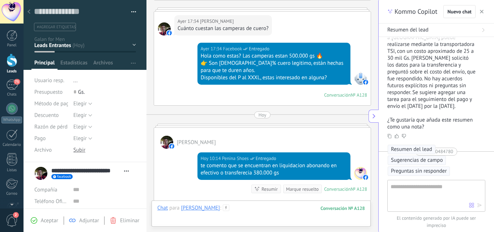
click at [295, 210] on div at bounding box center [261, 215] width 208 height 22
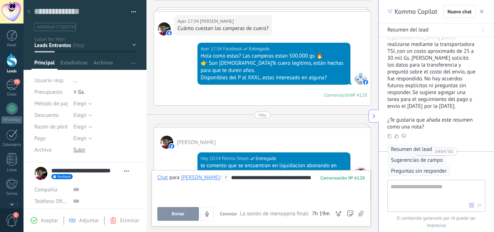
click at [185, 215] on button "Enviar" at bounding box center [178, 214] width 42 height 14
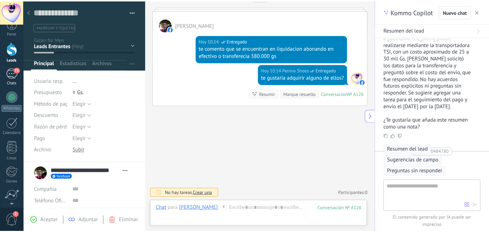
scroll to position [0, 0]
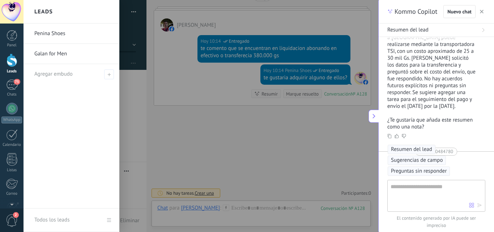
click at [13, 67] on link "Leads" at bounding box center [12, 64] width 24 height 20
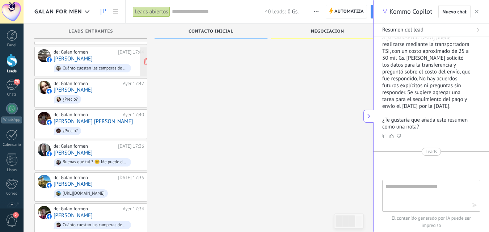
scroll to position [606, 0]
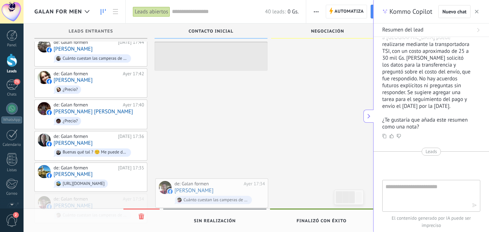
drag, startPoint x: 110, startPoint y: 203, endPoint x: 226, endPoint y: 198, distance: 115.8
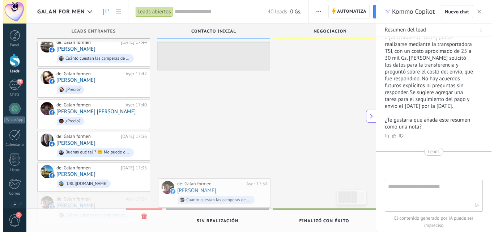
scroll to position [575, 0]
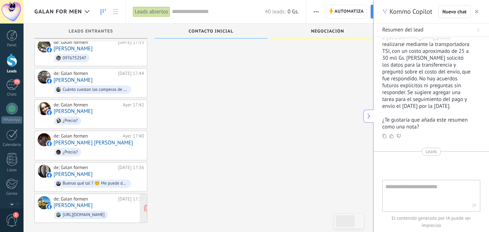
click at [81, 202] on link "Santi Román" at bounding box center [73, 205] width 39 height 6
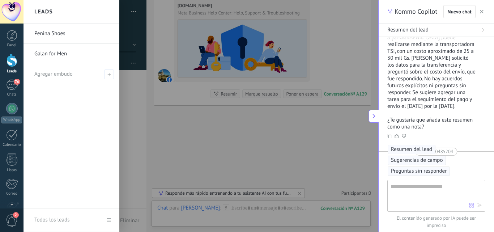
click at [10, 67] on link "Leads" at bounding box center [12, 64] width 24 height 20
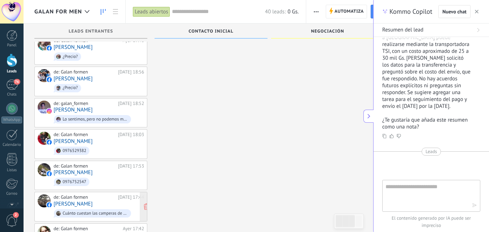
scroll to position [575, 0]
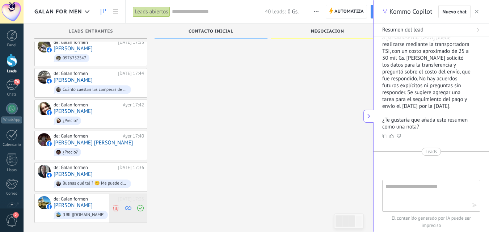
click at [117, 203] on span at bounding box center [116, 208] width 10 height 29
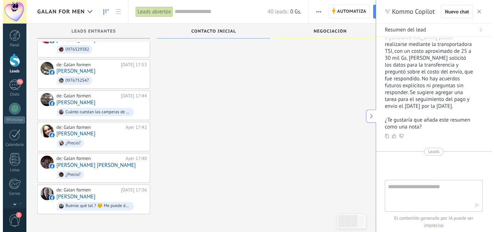
scroll to position [544, 0]
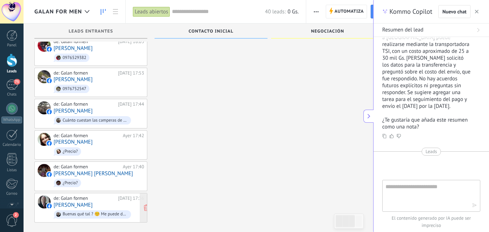
click at [114, 198] on div "de: Galan formen Ayer 17:36 Cipriano Galeano Buenas qué tal ? ☺️ Me puede dejar…" at bounding box center [99, 207] width 90 height 25
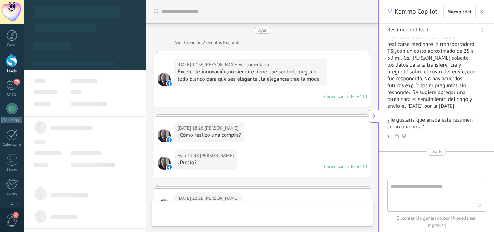
type textarea "**********"
